Goal: Transaction & Acquisition: Download file/media

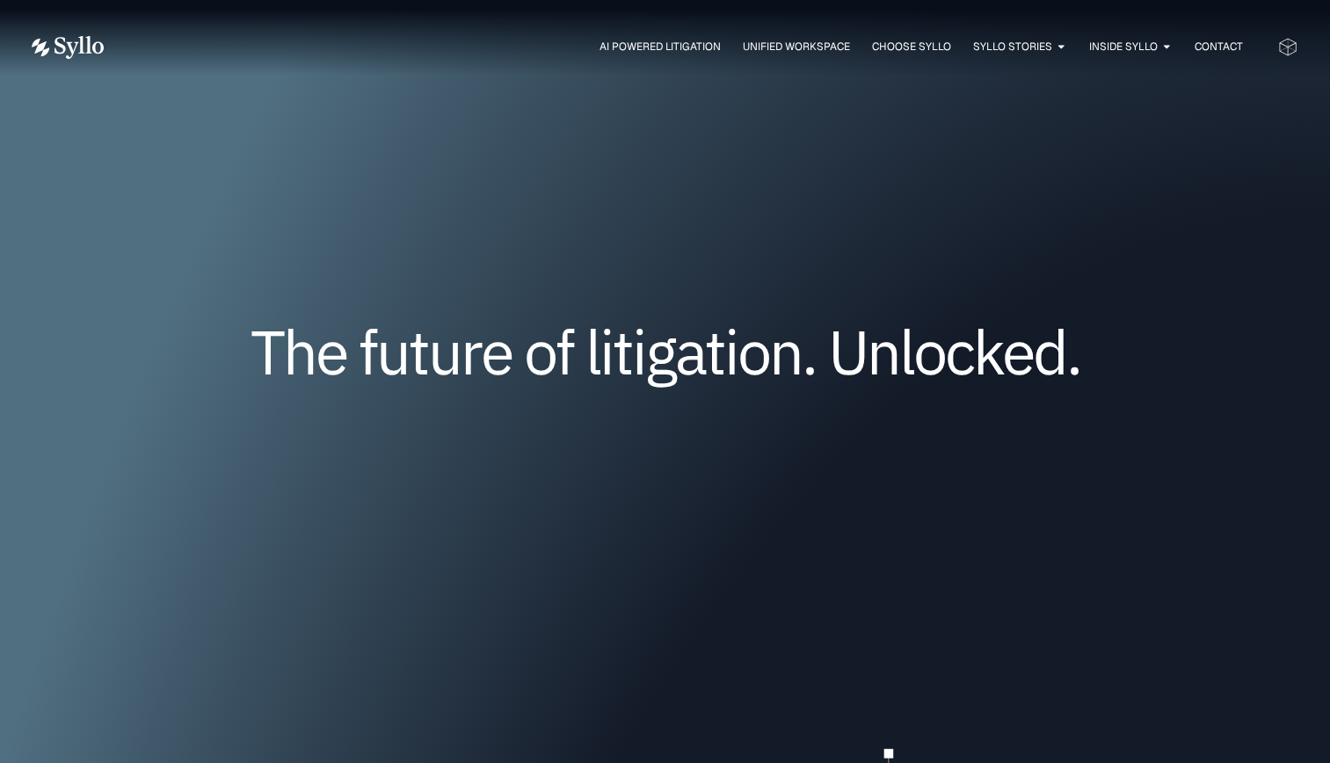
drag, startPoint x: 371, startPoint y: 0, endPoint x: 599, endPoint y: 543, distance: 589.2
click at [599, 543] on div "The future of litigation. Unlocked." at bounding box center [666, 378] width 1266 height 357
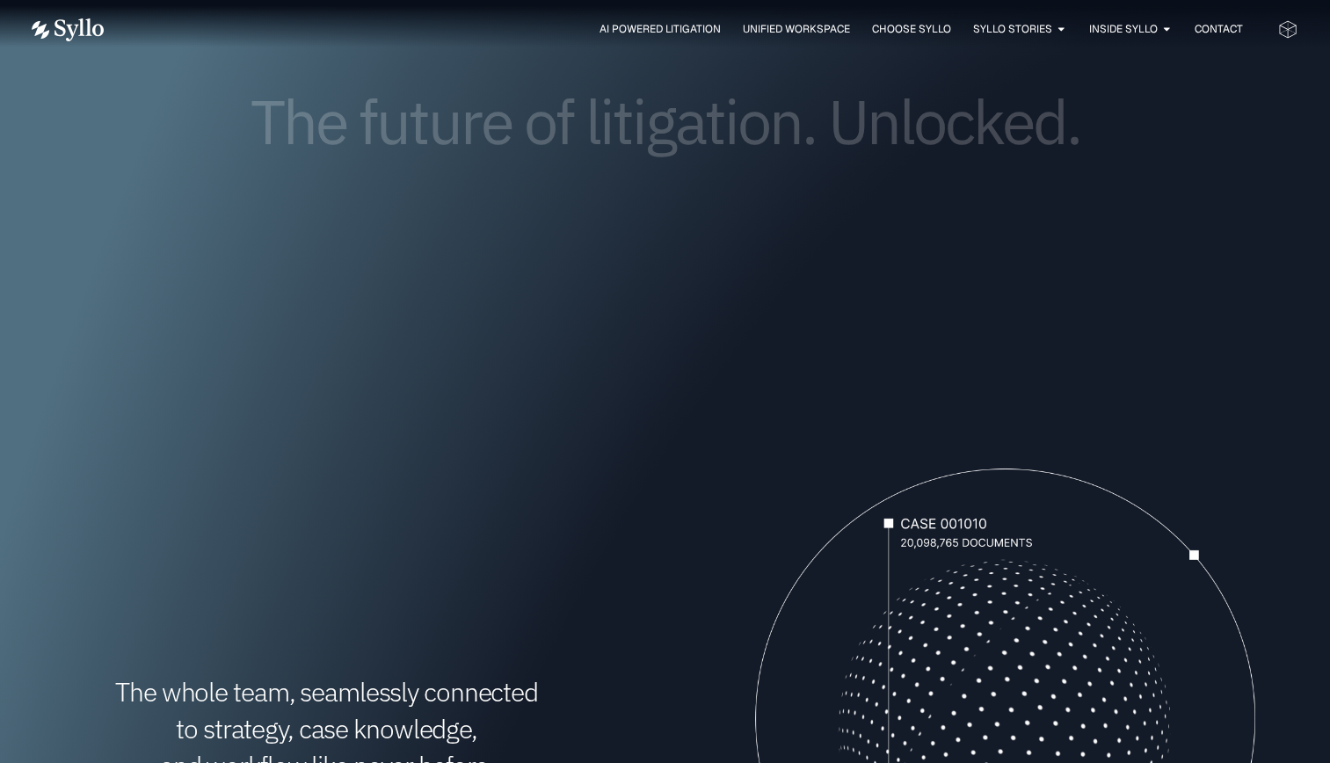
scroll to position [237, 0]
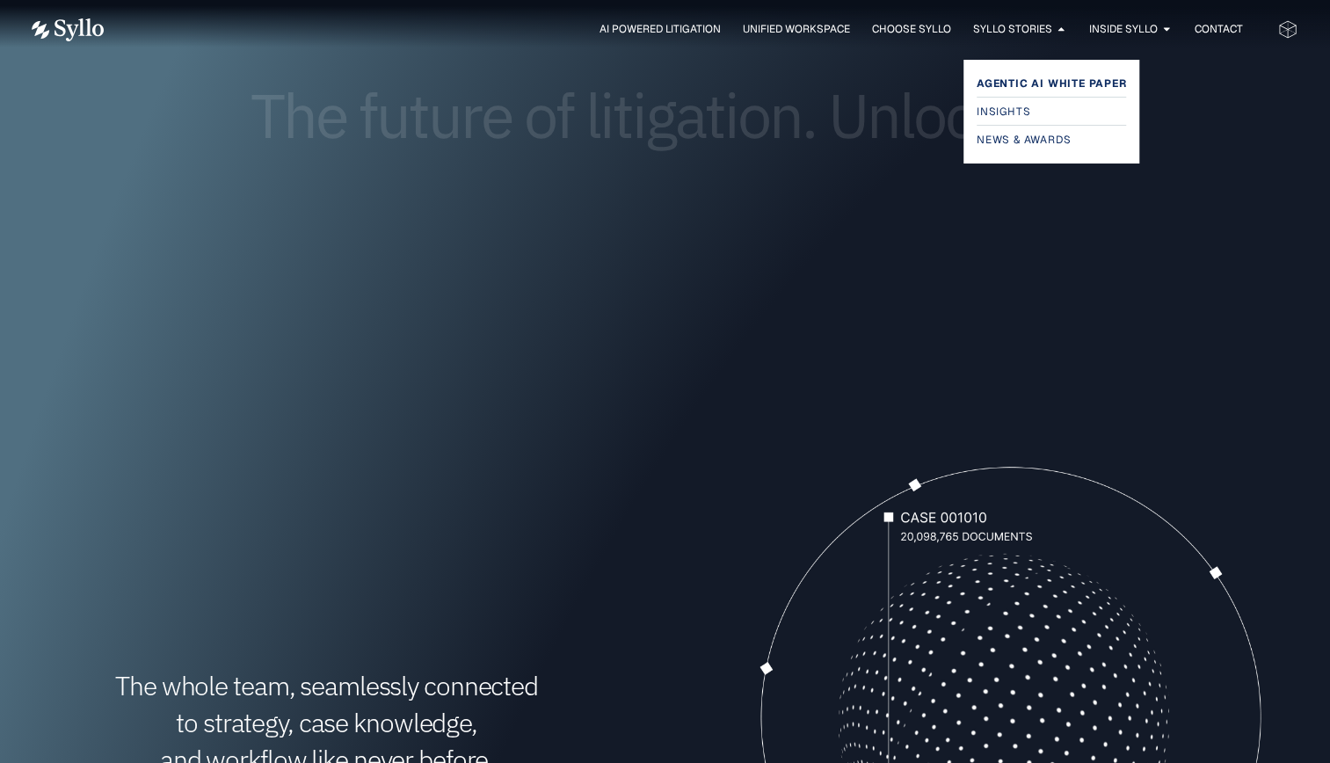
click at [1048, 85] on span "Agentic AI White Paper" at bounding box center [1052, 83] width 150 height 21
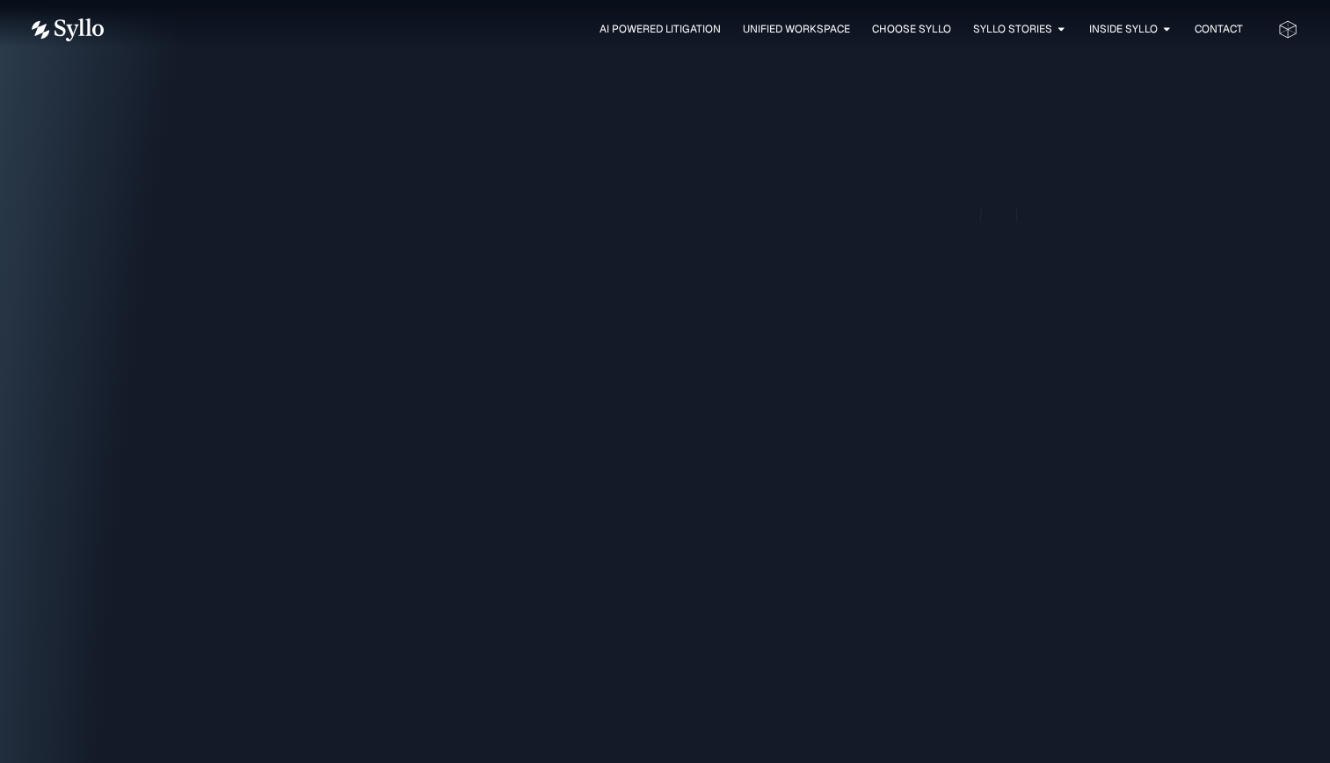
scroll to position [2058, 0]
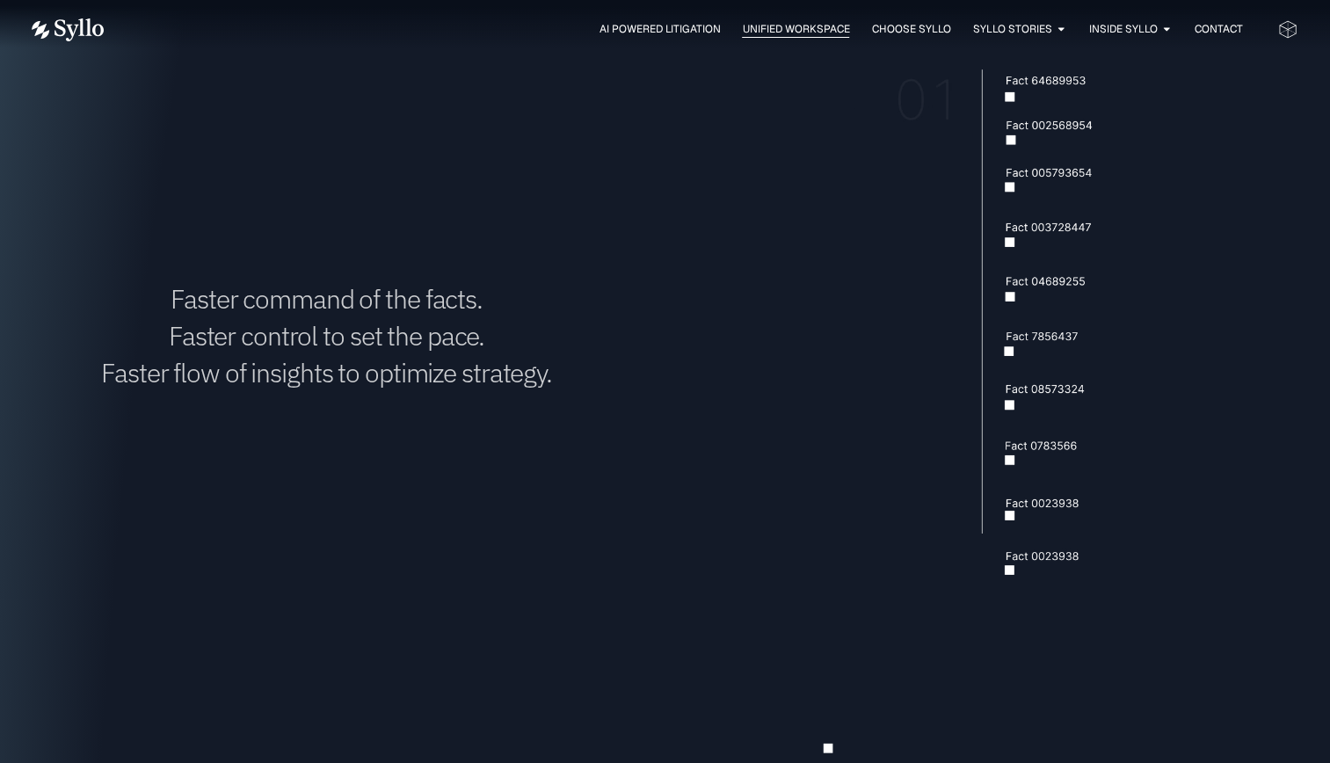
click at [798, 31] on span "Unified Workspace" at bounding box center [795, 29] width 107 height 16
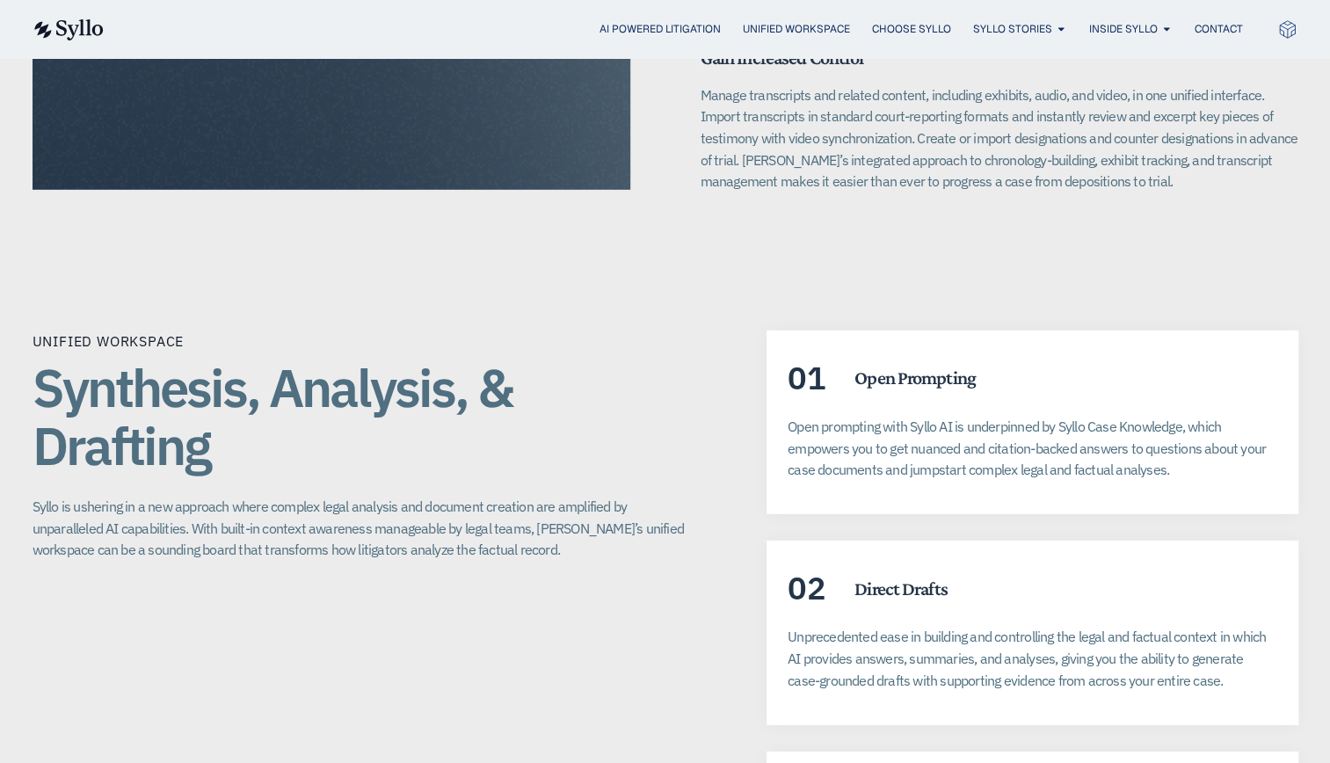
scroll to position [2932, 0]
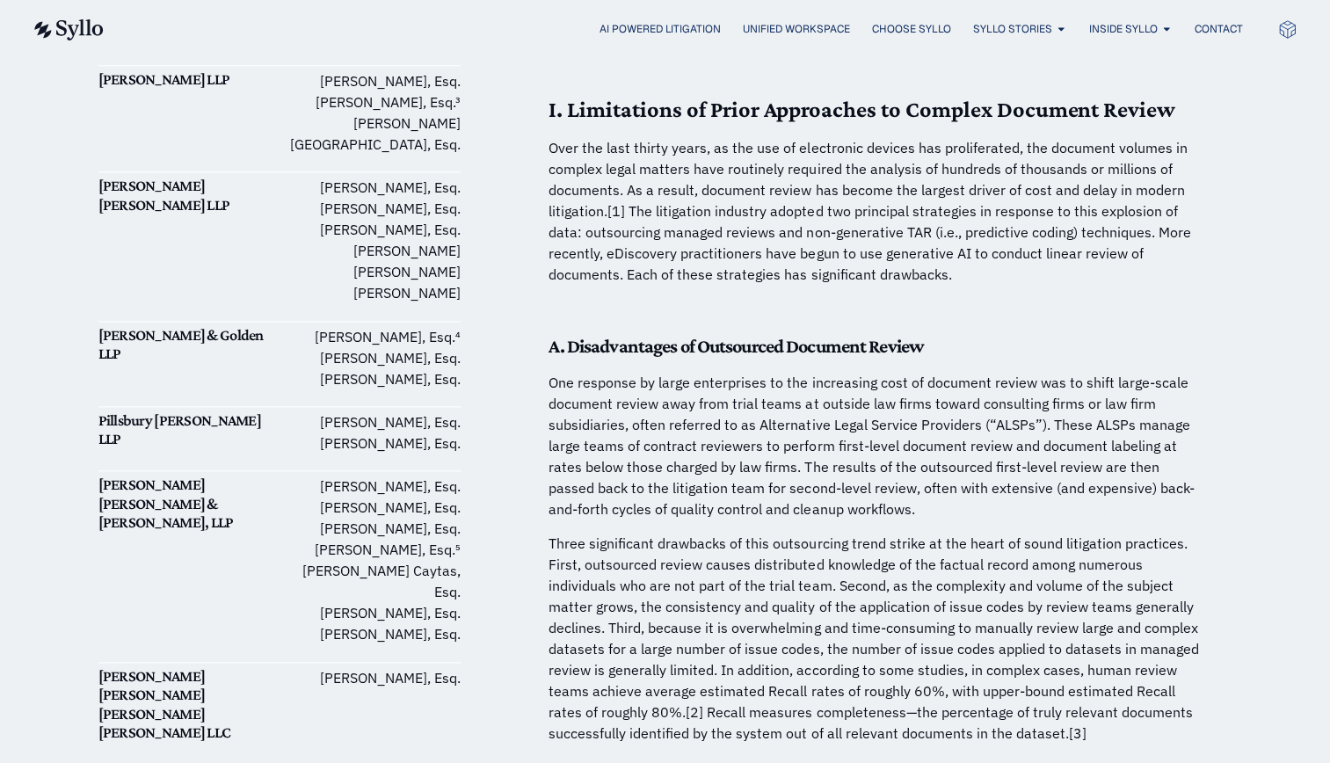
scroll to position [920, 0]
click at [387, 475] on p "[PERSON_NAME], Esq. [PERSON_NAME], Esq. [PERSON_NAME], Esq. [PERSON_NAME], Esq.…" at bounding box center [370, 559] width 181 height 169
drag, startPoint x: 387, startPoint y: 403, endPoint x: 376, endPoint y: 403, distance: 10.6
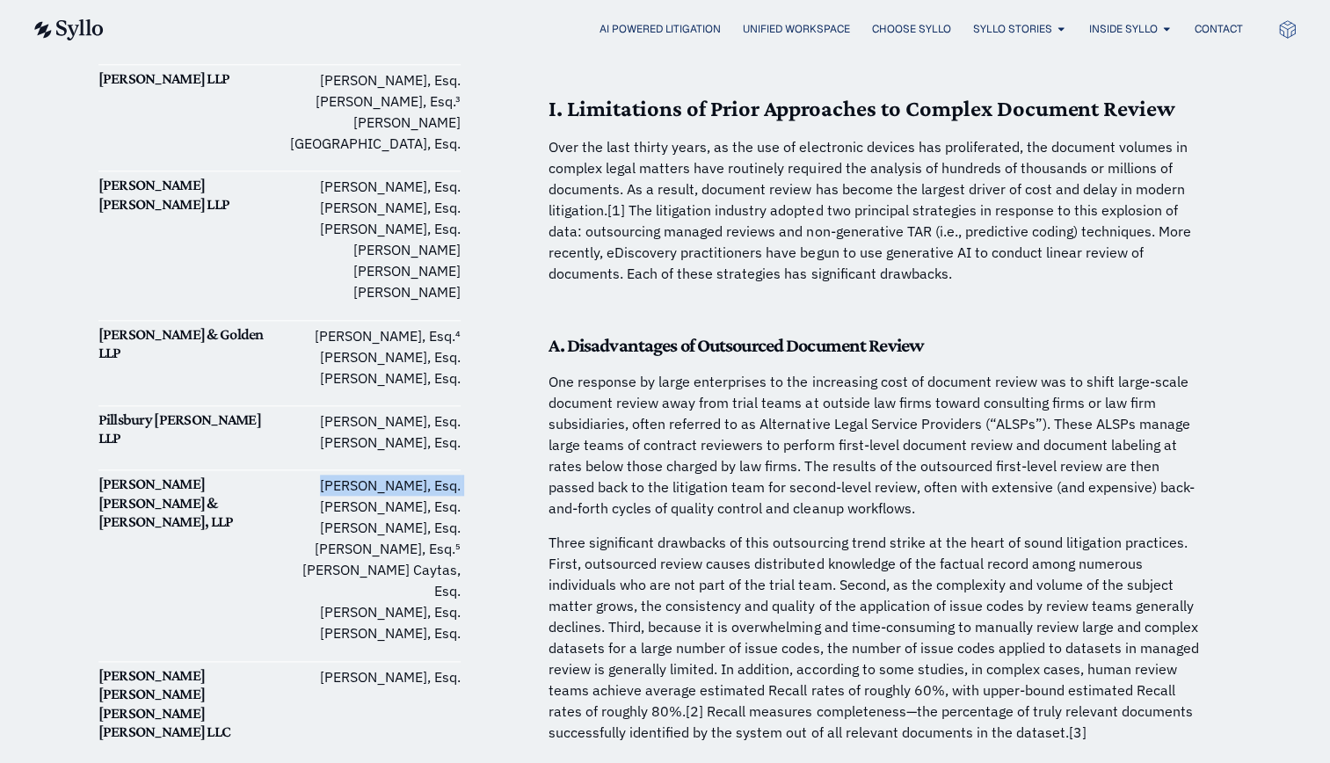
click at [376, 475] on p "[PERSON_NAME], Esq. [PERSON_NAME], Esq. [PERSON_NAME], Esq. [PERSON_NAME], Esq.…" at bounding box center [370, 559] width 181 height 169
click at [344, 475] on p "[PERSON_NAME], Esq. [PERSON_NAME], Esq. [PERSON_NAME], Esq. [PERSON_NAME], Esq.…" at bounding box center [370, 559] width 181 height 169
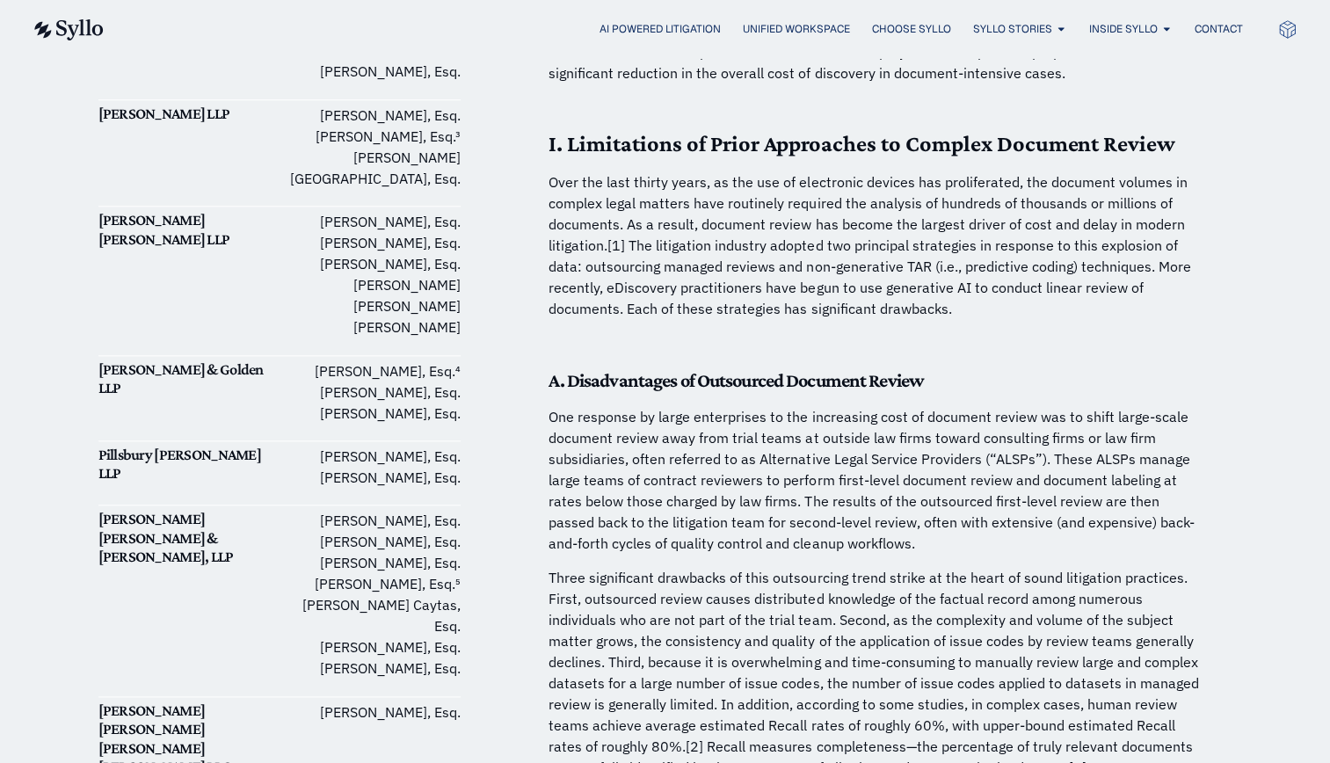
scroll to position [884, 0]
click at [288, 511] on p "[PERSON_NAME], Esq. [PERSON_NAME], Esq. [PERSON_NAME], Esq. [PERSON_NAME], Esq.…" at bounding box center [370, 595] width 181 height 169
drag, startPoint x: 424, startPoint y: 435, endPoint x: 282, endPoint y: 425, distance: 142.0
click at [282, 511] on p "[PERSON_NAME], Esq. [PERSON_NAME], Esq. [PERSON_NAME], Esq. [PERSON_NAME], Esq.…" at bounding box center [370, 595] width 181 height 169
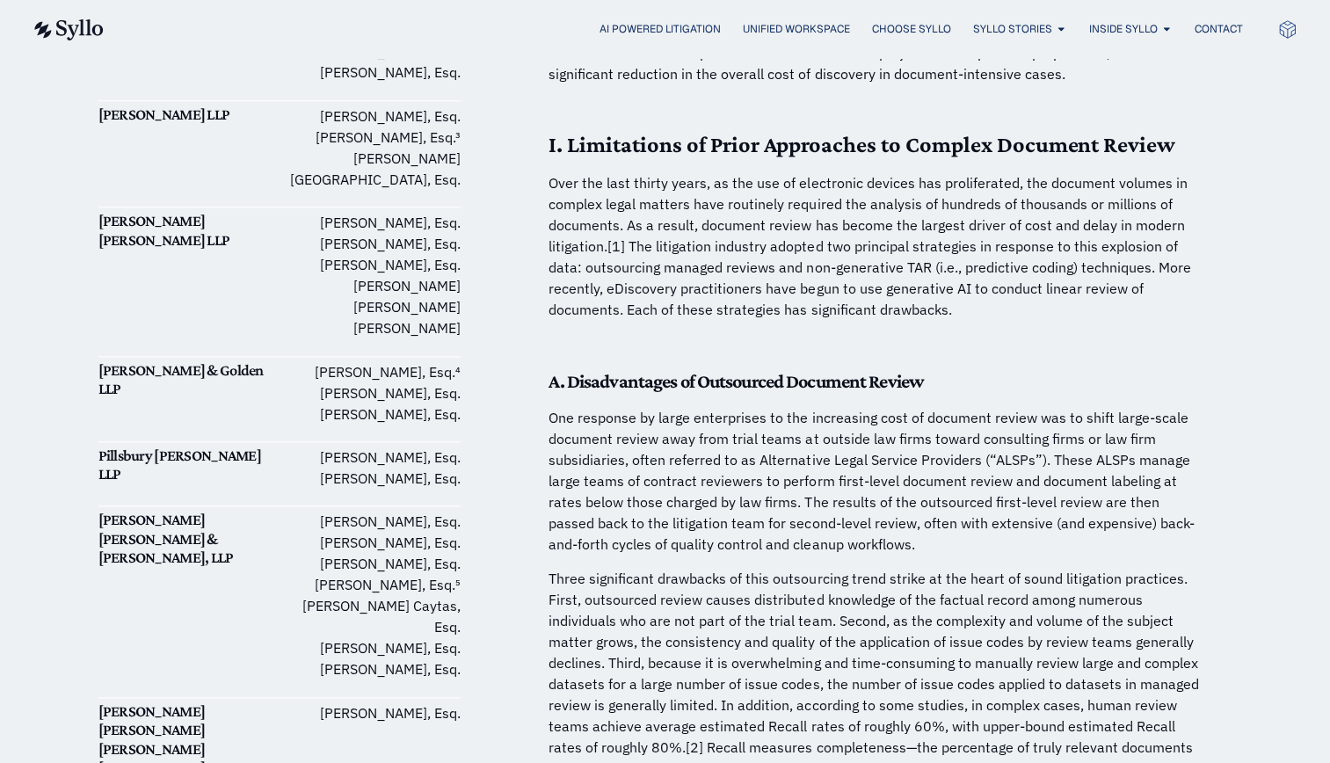
click at [280, 511] on p "[PERSON_NAME], Esq. [PERSON_NAME], Esq. [PERSON_NAME], Esq. [PERSON_NAME], Esq.…" at bounding box center [370, 595] width 181 height 169
drag, startPoint x: 285, startPoint y: 437, endPoint x: 426, endPoint y: 429, distance: 140.9
click at [426, 511] on p "[PERSON_NAME], Esq. [PERSON_NAME], Esq. [PERSON_NAME], Esq. [PERSON_NAME], Esq.…" at bounding box center [370, 595] width 181 height 169
copy p "[PERSON_NAME]"
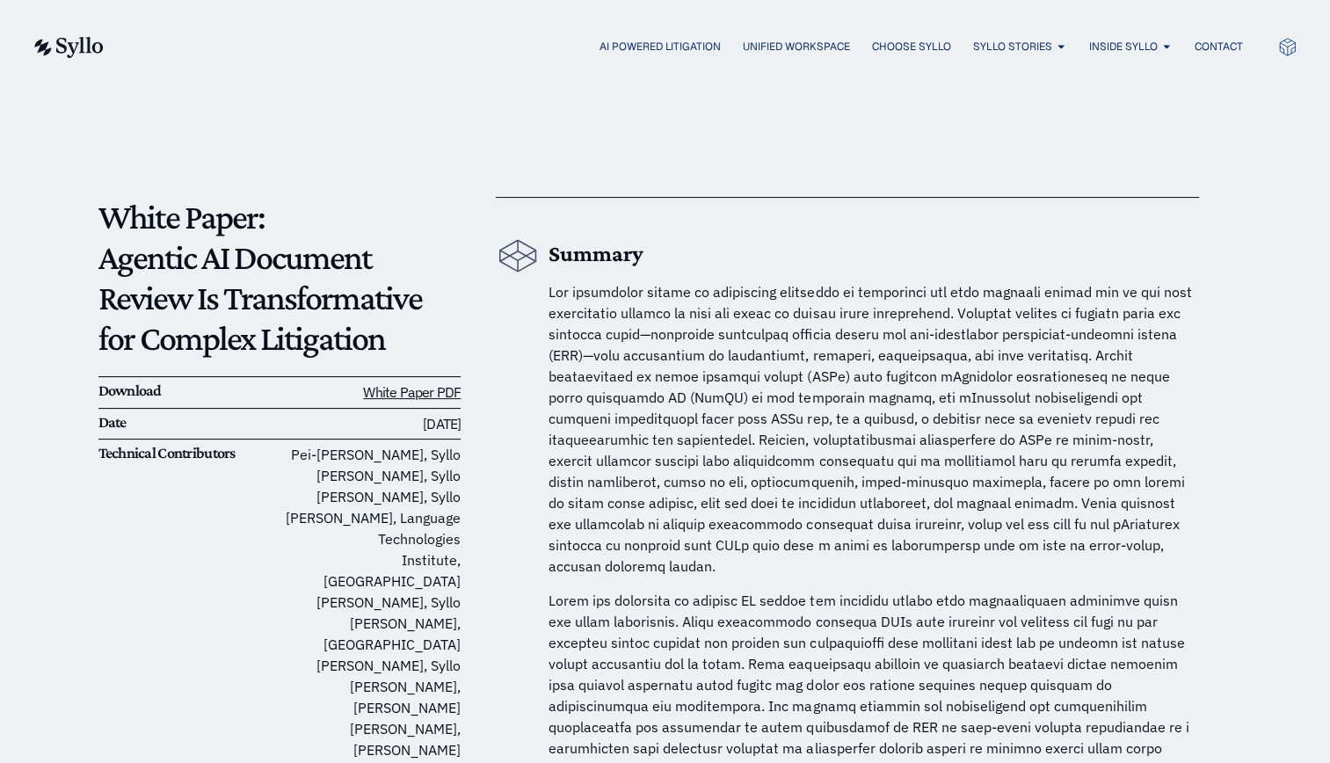
scroll to position [0, 0]
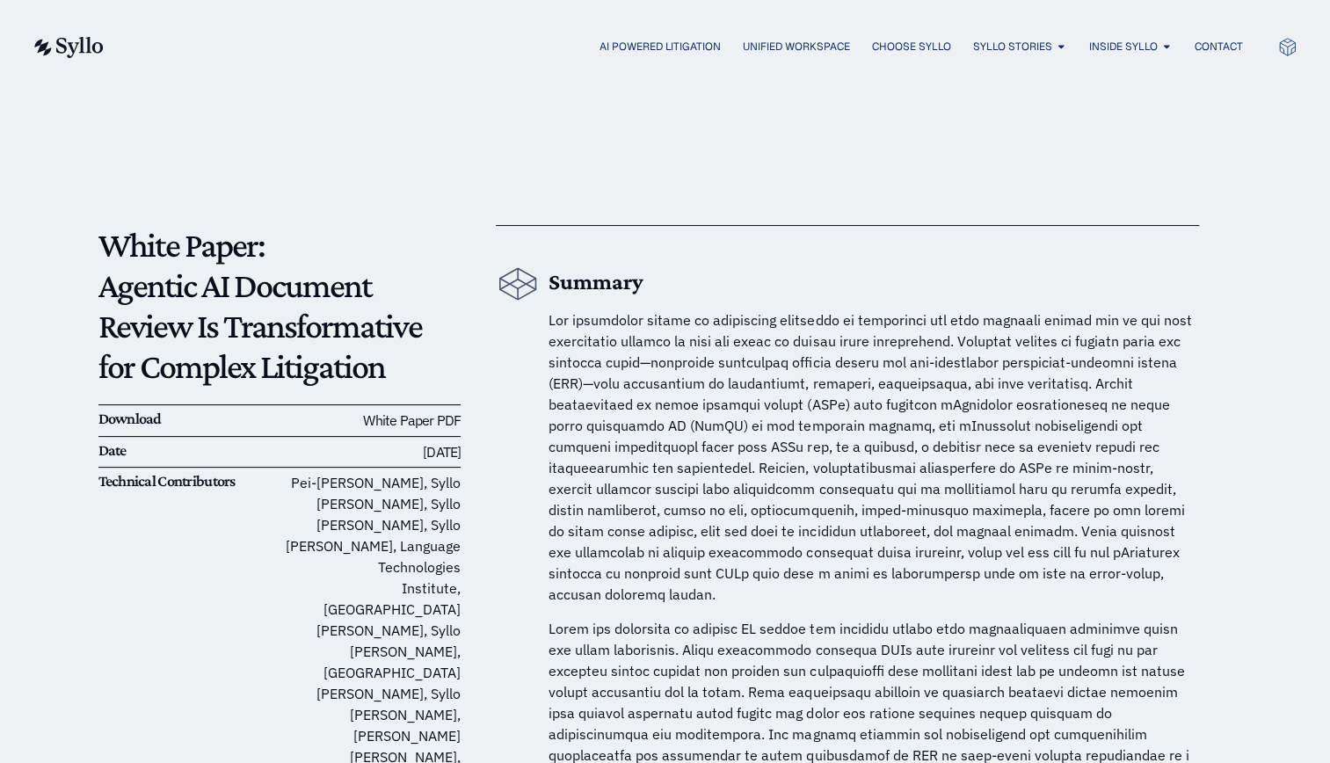
click at [441, 428] on link "White Paper PDF" at bounding box center [412, 421] width 98 height 18
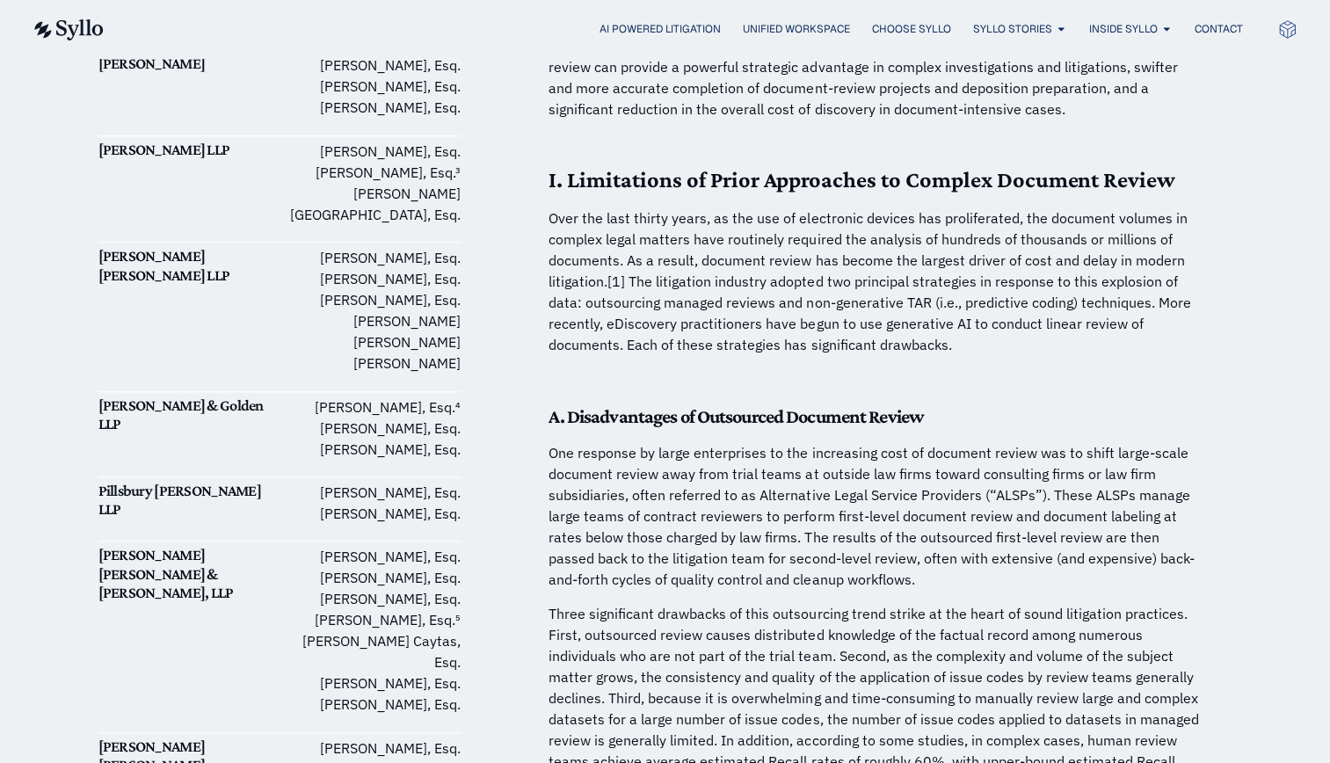
scroll to position [842, 0]
